Goal: Task Accomplishment & Management: Manage account settings

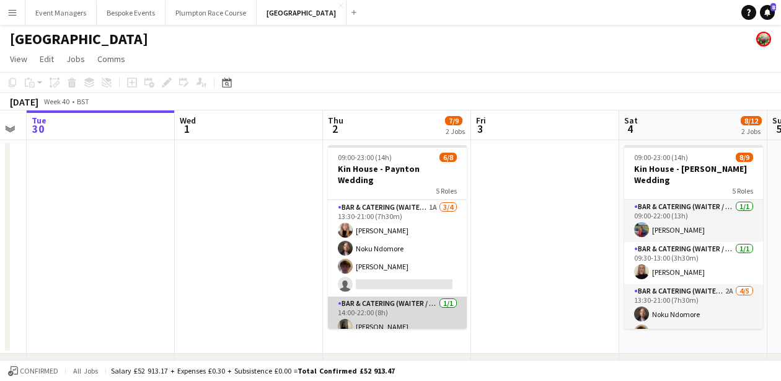
scroll to position [125, 0]
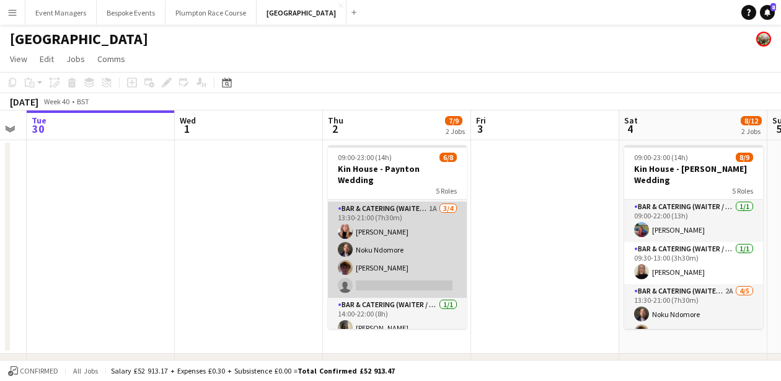
click at [398, 262] on app-card-role "Bar & Catering (Waiter / waitress) 1A [DATE] 13:30-21:00 (7h30m) [PERSON_NAME] …" at bounding box center [397, 250] width 139 height 96
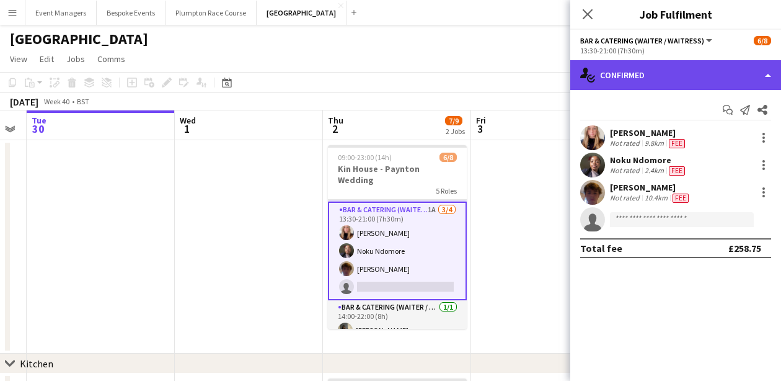
click at [669, 75] on div "single-neutral-actions-check-2 Confirmed" at bounding box center [675, 75] width 211 height 30
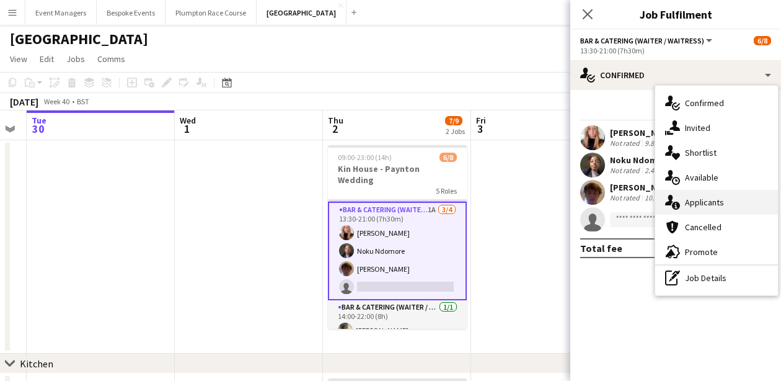
click at [720, 211] on div "single-neutral-actions-information Applicants" at bounding box center [716, 202] width 123 height 25
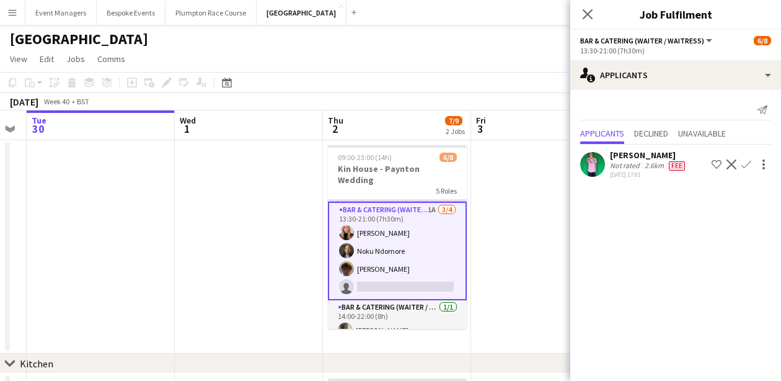
scroll to position [19, 0]
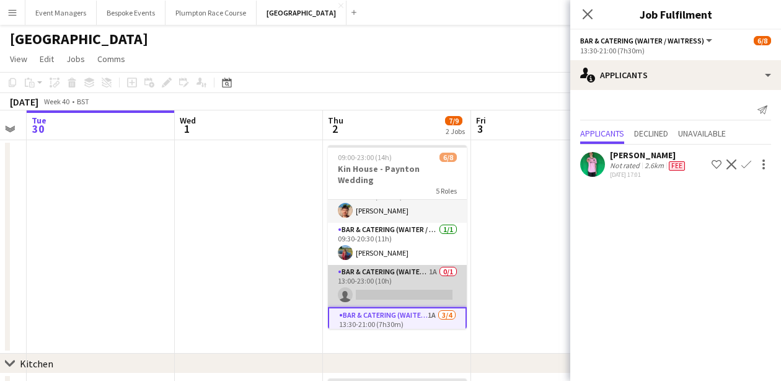
click at [394, 265] on app-card-role "Bar & Catering (Waiter / waitress) 1A 0/1 13:00-23:00 (10h) single-neutral-acti…" at bounding box center [397, 286] width 139 height 42
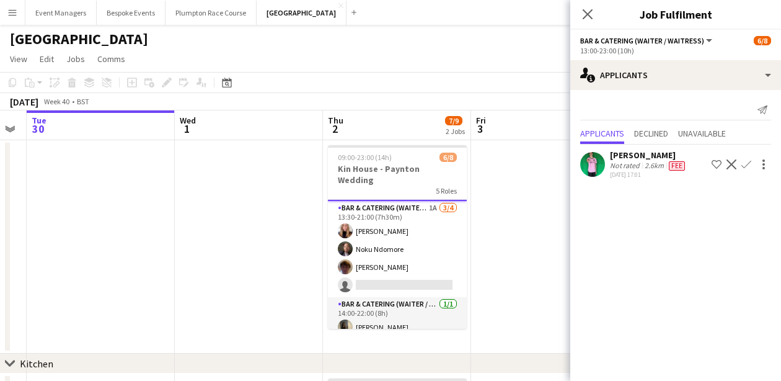
scroll to position [127, 0]
click at [593, 16] on icon "Close pop-in" at bounding box center [588, 14] width 12 height 12
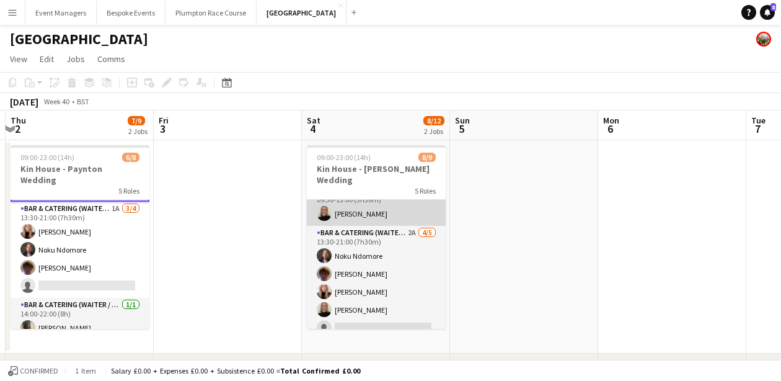
scroll to position [61, 0]
click at [397, 250] on app-card-role "Bar & Catering (Waiter / waitress) 2A [DATE] 13:30-21:00 (7h30m) [PERSON_NAME] …" at bounding box center [376, 280] width 139 height 114
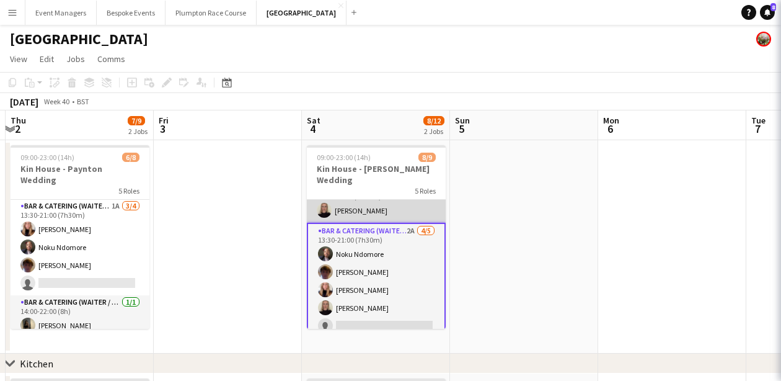
scroll to position [125, 0]
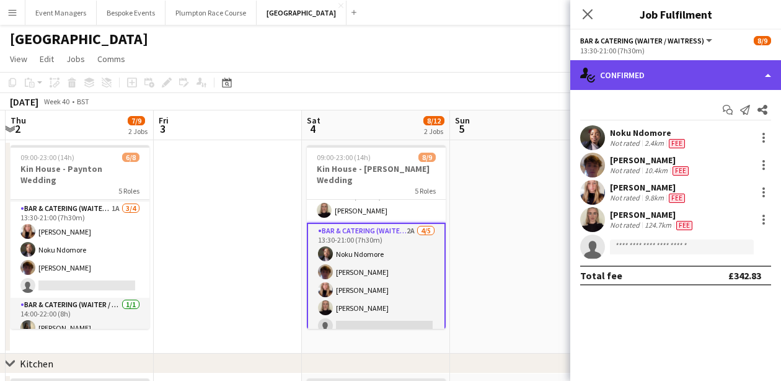
click at [668, 66] on div "single-neutral-actions-check-2 Confirmed" at bounding box center [675, 75] width 211 height 30
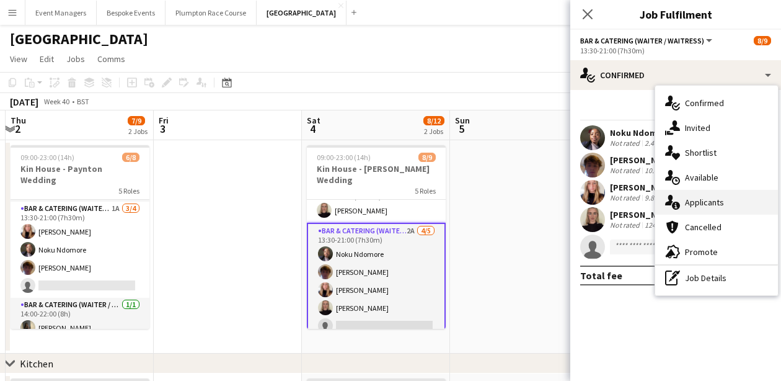
click at [730, 205] on div "single-neutral-actions-information Applicants" at bounding box center [716, 202] width 123 height 25
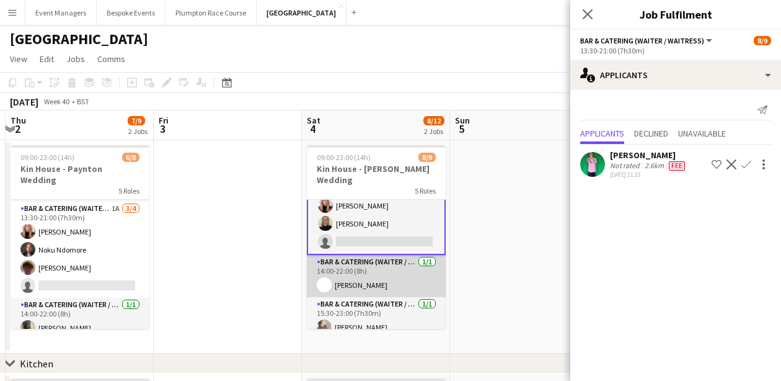
scroll to position [145, 0]
click at [371, 268] on app-card-role "Bar & Catering (Waiter / waitress) [DATE] 14:00-22:00 (8h) [PERSON_NAME]" at bounding box center [376, 276] width 139 height 42
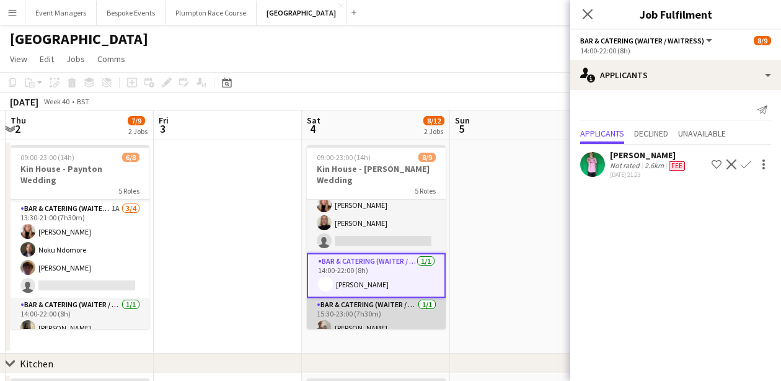
click at [386, 304] on app-card-role "Bar & Catering (Waiter / waitress) [DATE] 15:30-23:00 (7h30m) [PERSON_NAME]" at bounding box center [376, 319] width 139 height 42
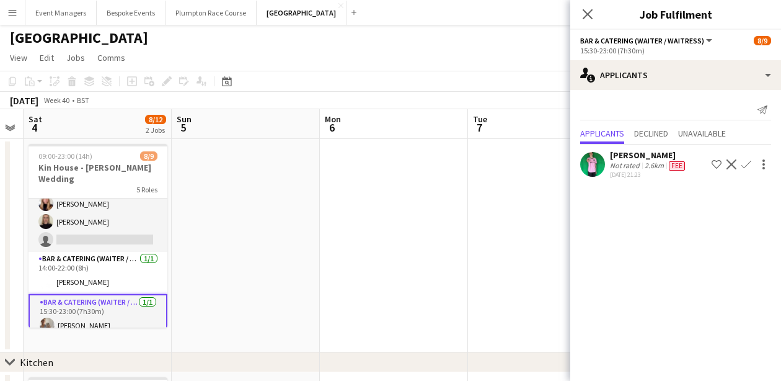
scroll to position [2, 0]
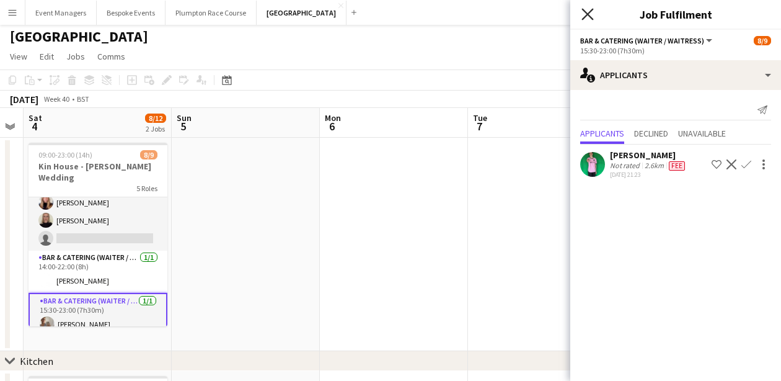
click at [591, 14] on icon "Close pop-in" at bounding box center [588, 14] width 12 height 12
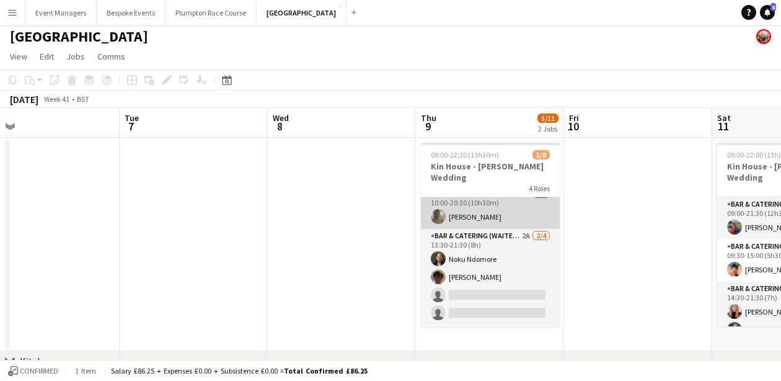
scroll to position [53, 0]
click at [497, 259] on app-card-role "Bar & Catering (Waiter / waitress) 2A [DATE] 13:30-21:30 (8h) Noku Ndomore [PER…" at bounding box center [490, 276] width 139 height 96
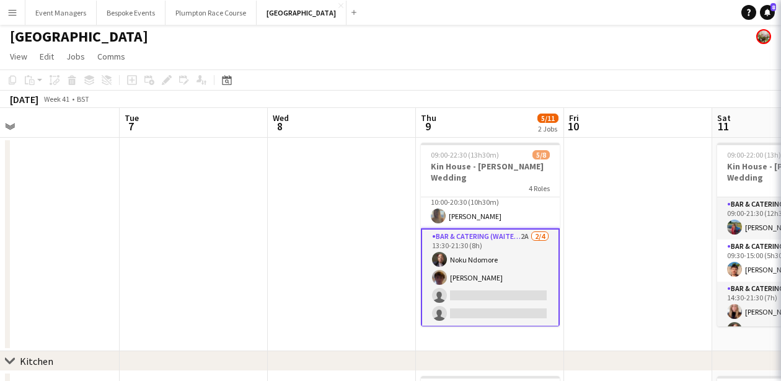
scroll to position [143, 0]
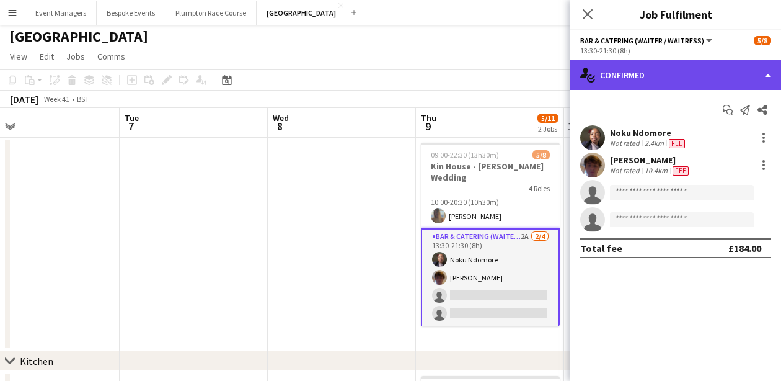
click at [668, 88] on div "single-neutral-actions-check-2 Confirmed" at bounding box center [675, 75] width 211 height 30
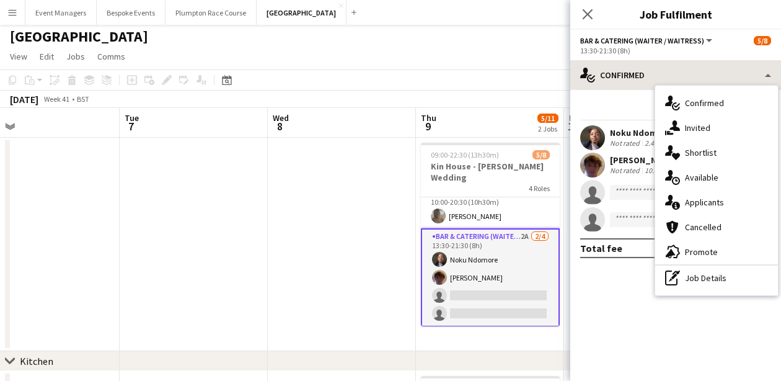
click at [668, 88] on div "single-neutral-actions-check-2 Confirmed single-neutral-actions-share-1 Invited…" at bounding box center [716, 191] width 123 height 210
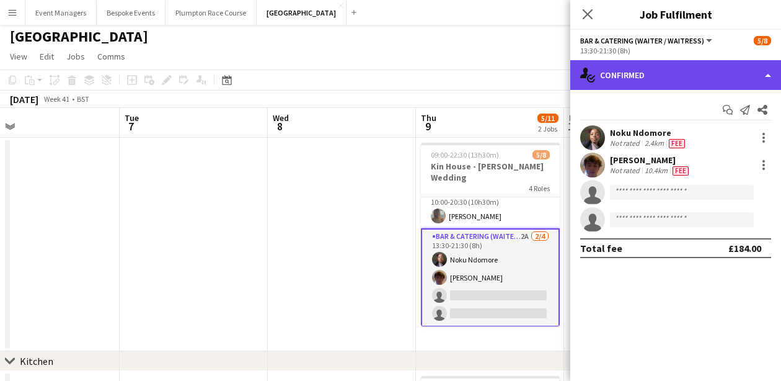
click at [663, 76] on div "single-neutral-actions-check-2 Confirmed" at bounding box center [675, 75] width 211 height 30
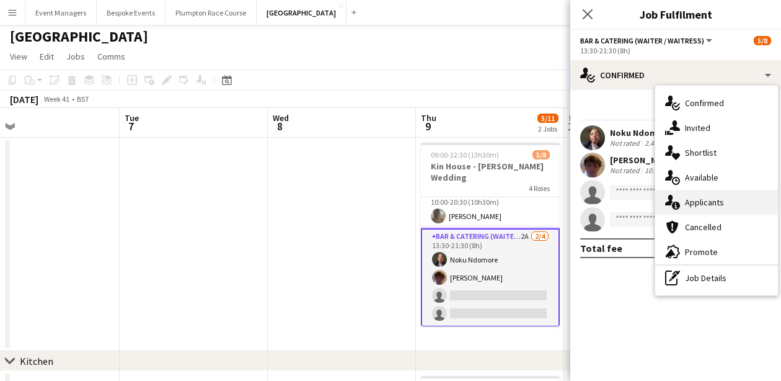
click at [732, 198] on div "single-neutral-actions-information Applicants" at bounding box center [716, 202] width 123 height 25
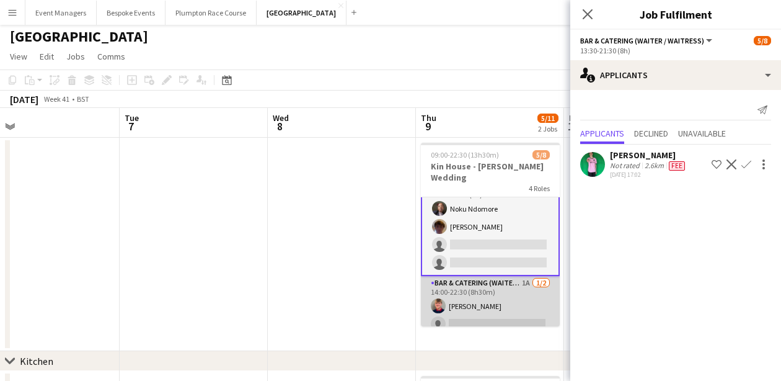
scroll to position [103, 0]
click at [498, 294] on app-card-role "Bar & Catering (Waiter / waitress) 1A [DATE] 14:00-22:30 (8h30m) [PERSON_NAME] …" at bounding box center [490, 307] width 139 height 60
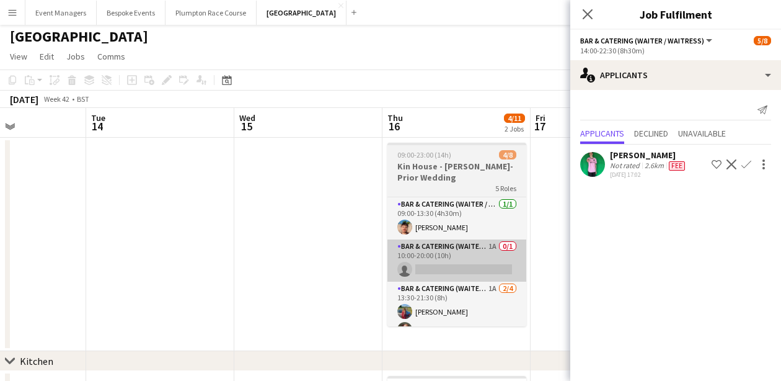
scroll to position [0, 362]
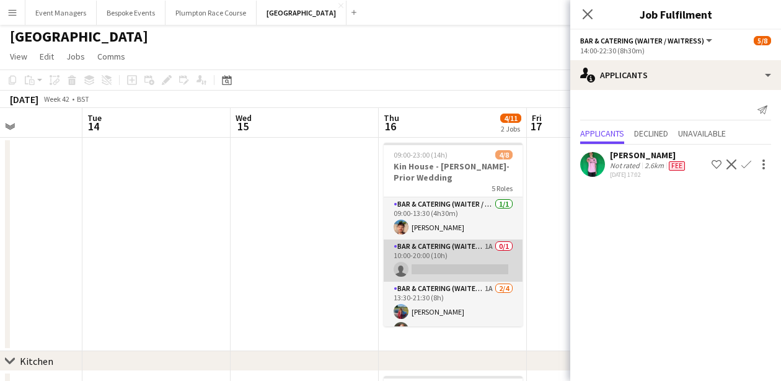
click at [438, 256] on app-card-role "Bar & Catering (Waiter / waitress) 1A 0/1 10:00-20:00 (10h) single-neutral-acti…" at bounding box center [453, 260] width 139 height 42
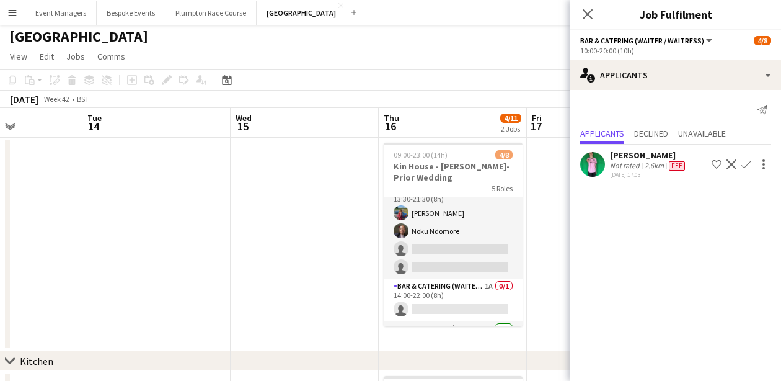
scroll to position [107, 0]
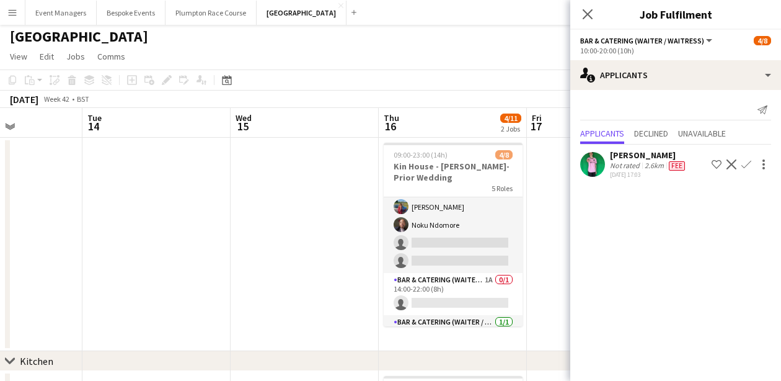
click at [438, 256] on app-card-role "Bar & Catering (Waiter / waitress) 1A [DATE] 13:30-21:30 (8h) [PERSON_NAME] Nok…" at bounding box center [453, 225] width 139 height 96
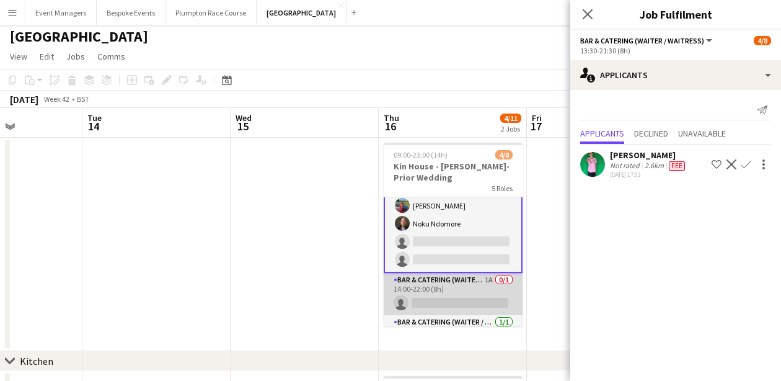
click at [442, 306] on app-card-role "Bar & Catering (Waiter / waitress) 1A 0/1 14:00-22:00 (8h) single-neutral-actio…" at bounding box center [453, 294] width 139 height 42
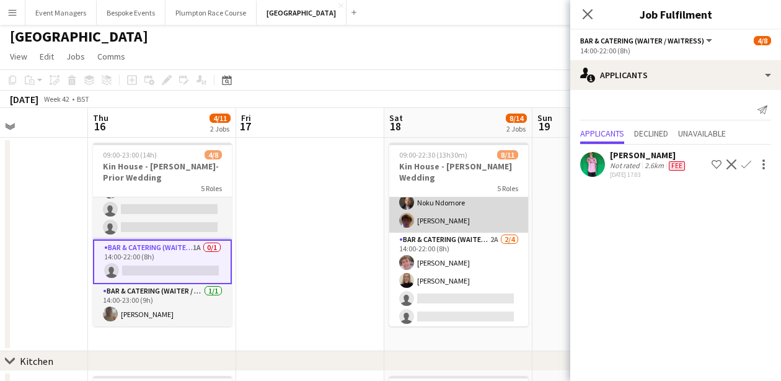
scroll to position [136, 0]
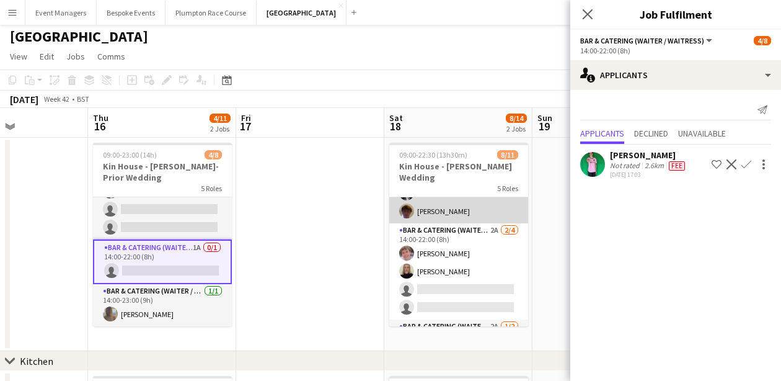
click at [441, 275] on app-card-role "Bar & Catering (Waiter / waitress) 2A [DATE] 14:00-22:00 (8h) [PERSON_NAME] [PE…" at bounding box center [458, 271] width 139 height 96
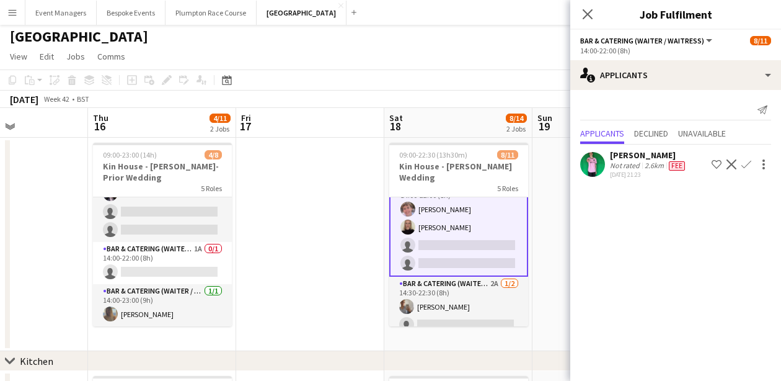
scroll to position [181, 0]
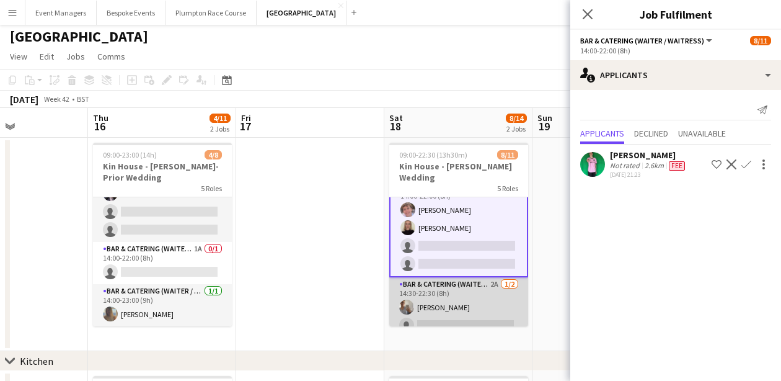
click at [443, 309] on app-card-role "Bar & Catering (Waiter / waitress) 2A [DATE] 14:30-22:30 (8h) [PERSON_NAME] sin…" at bounding box center [458, 307] width 139 height 60
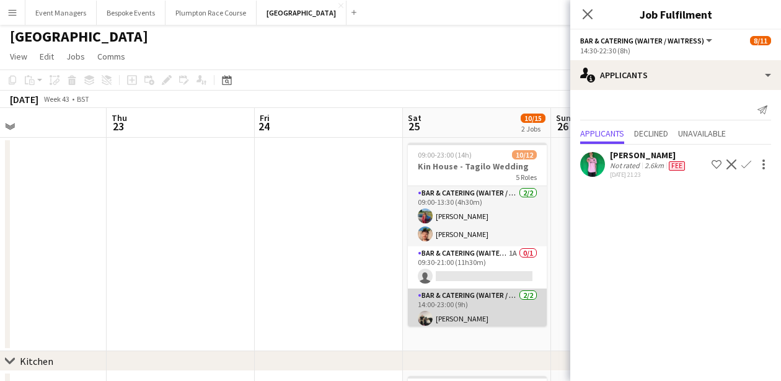
scroll to position [0, 542]
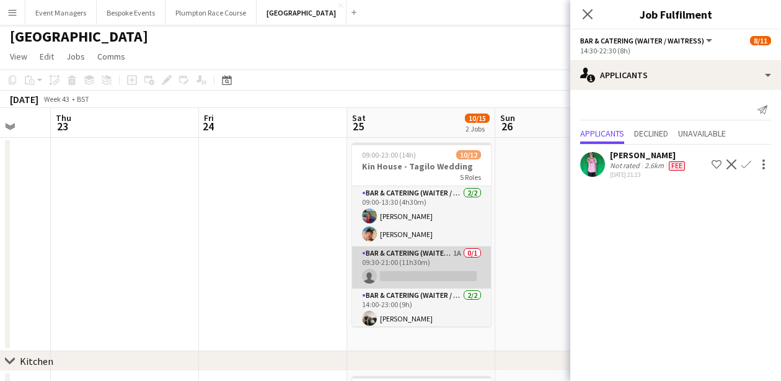
click at [430, 274] on app-card-role "Bar & Catering (Waiter / waitress) 1A 0/1 09:30-21:00 (11h30m) single-neutral-a…" at bounding box center [421, 267] width 139 height 42
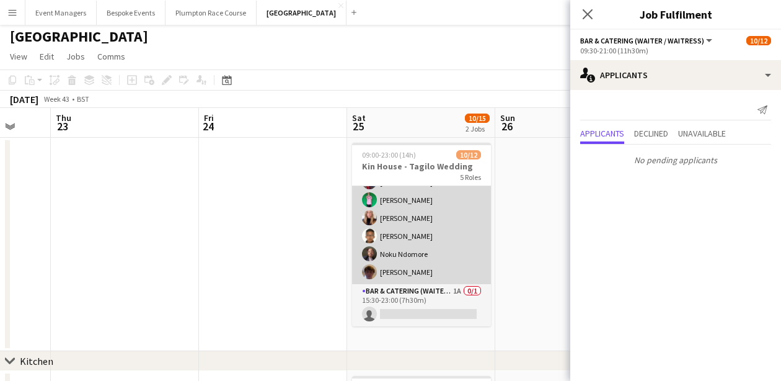
scroll to position [199, 0]
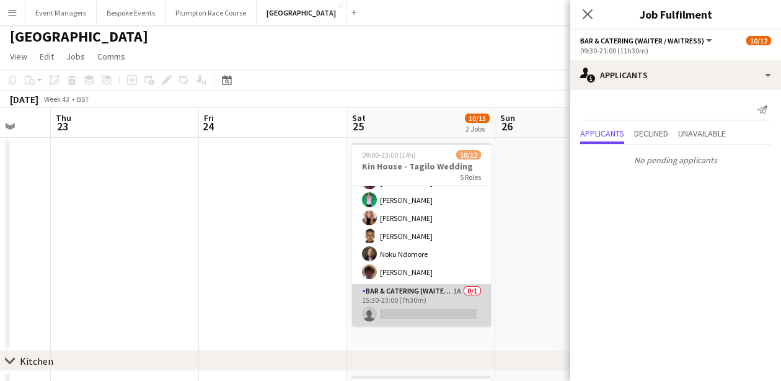
click at [409, 311] on app-card-role "Bar & Catering (Waiter / waitress) 1A 0/1 15:30-23:00 (7h30m) single-neutral-ac…" at bounding box center [421, 305] width 139 height 42
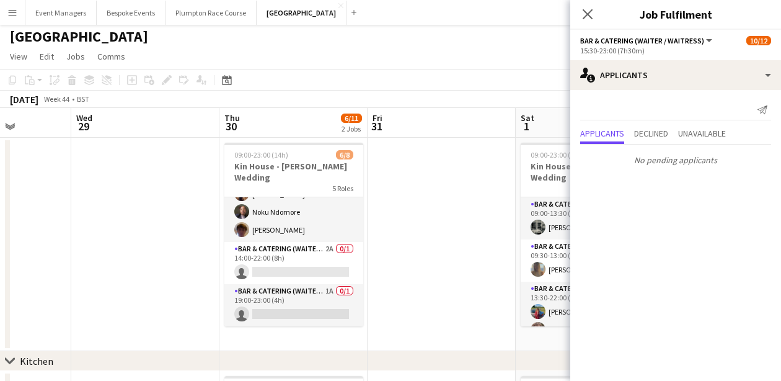
scroll to position [136, 0]
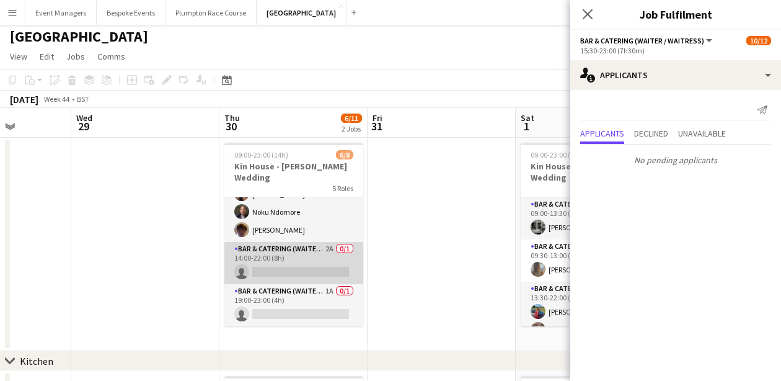
click at [295, 271] on app-card-role "Bar & Catering (Waiter / waitress) 2A 0/1 14:00-22:00 (8h) single-neutral-actio…" at bounding box center [293, 263] width 139 height 42
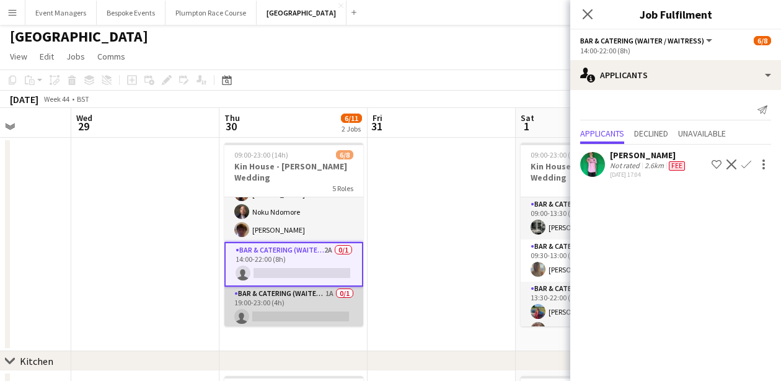
click at [296, 309] on app-card-role "Bar & Catering (Waiter / waitress) 1A 0/1 19:00-23:00 (4h) single-neutral-actio…" at bounding box center [293, 307] width 139 height 42
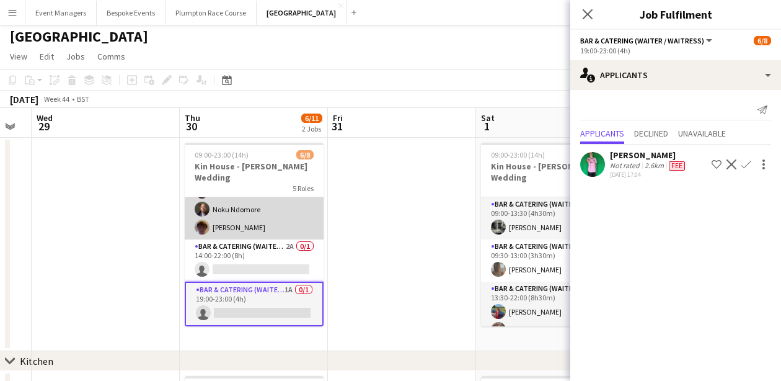
scroll to position [138, 0]
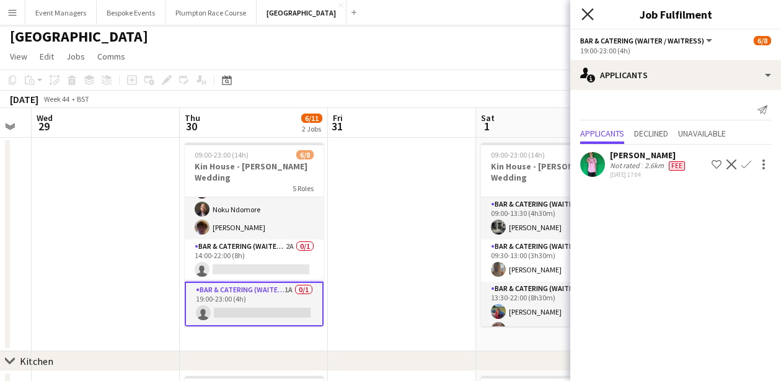
click at [592, 12] on icon "Close pop-in" at bounding box center [588, 14] width 12 height 12
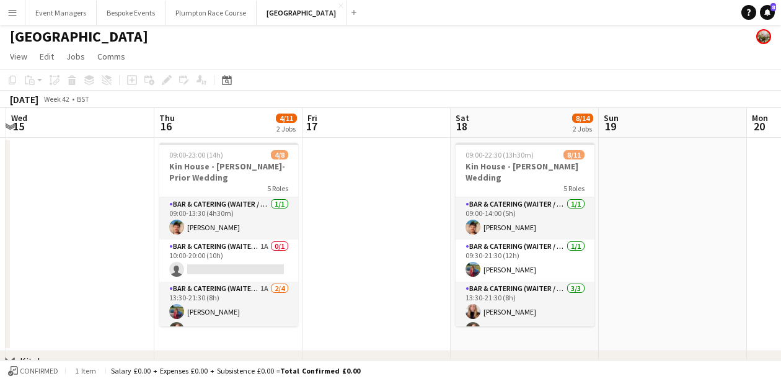
scroll to position [0, 268]
